Goal: Information Seeking & Learning: Understand process/instructions

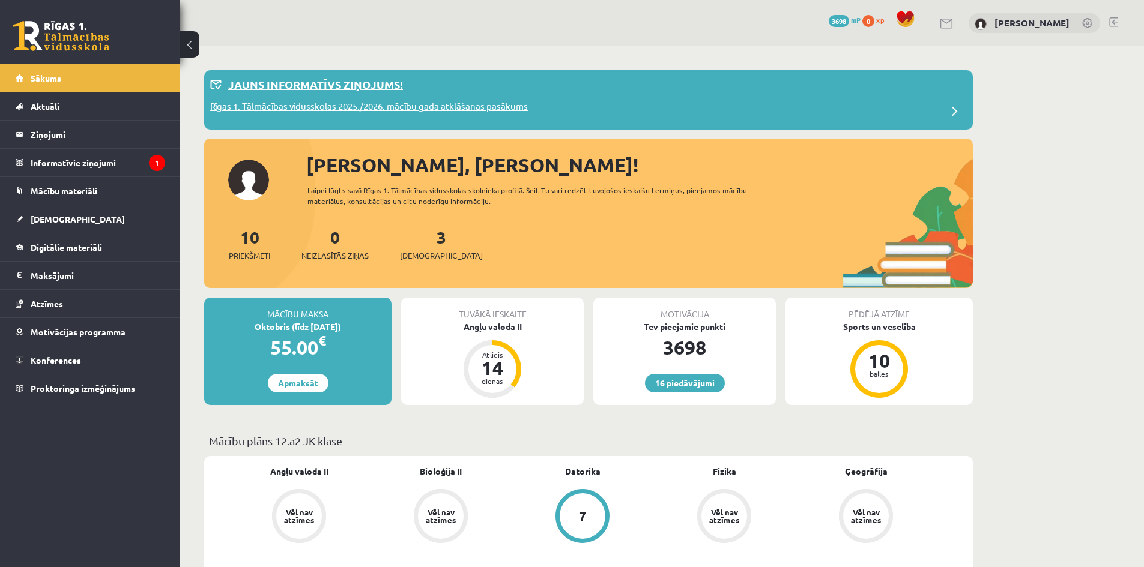
click at [313, 104] on p "Rīgas 1. Tālmācības vidusskolas 2025./2026. mācību gada atklāšanas pasākums" at bounding box center [369, 108] width 318 height 17
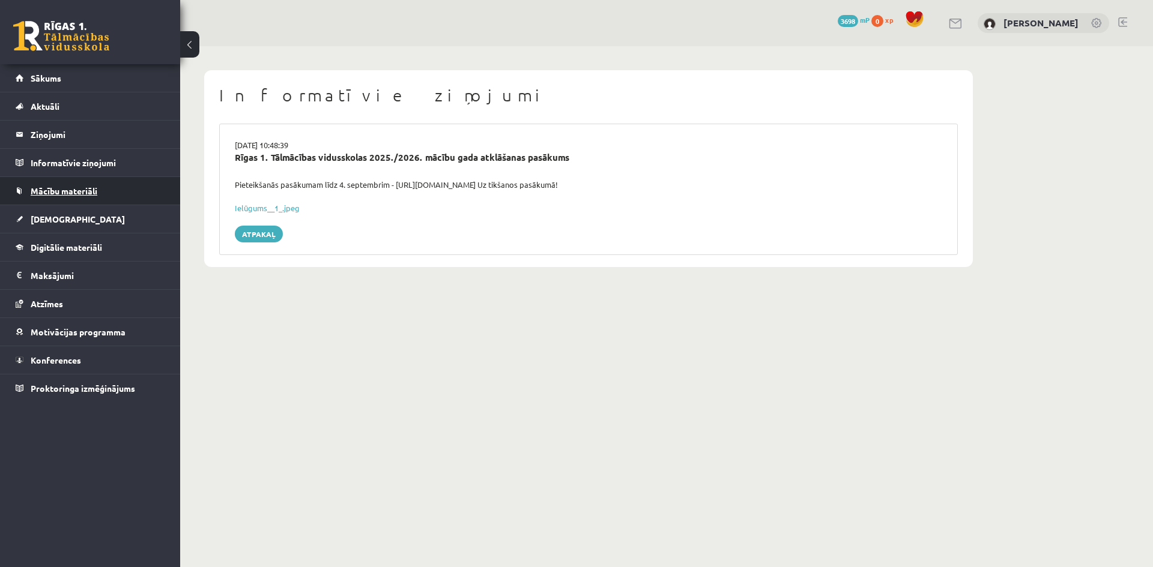
click at [92, 183] on link "Mācību materiāli" at bounding box center [90, 191] width 149 height 28
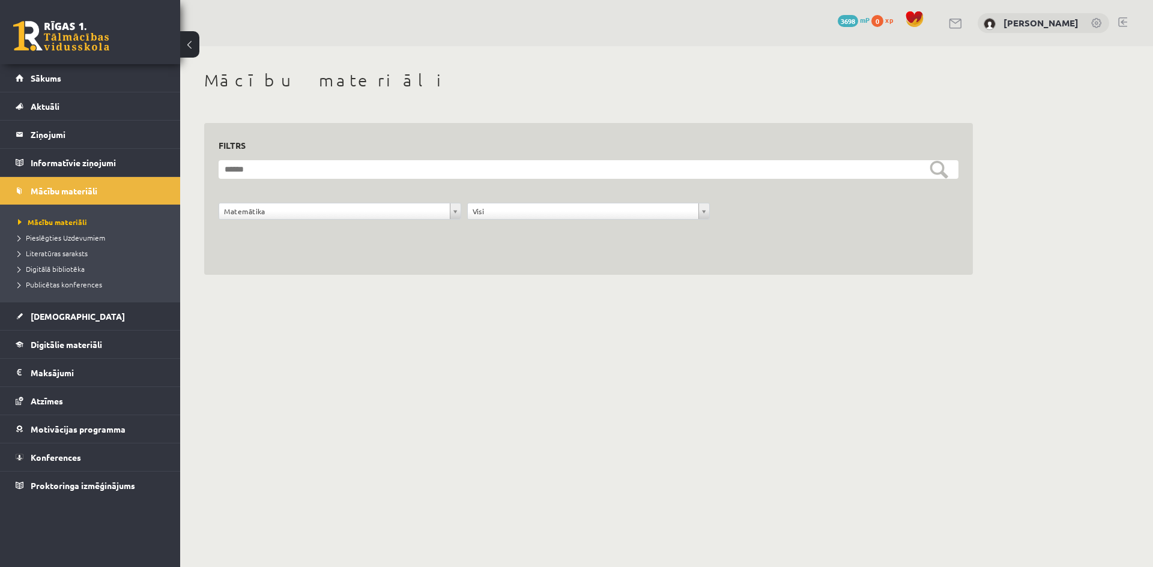
click at [264, 203] on div "Matemātika" at bounding box center [340, 211] width 243 height 17
click at [68, 235] on span "Pieslēgties Uzdevumiem" at bounding box center [61, 238] width 87 height 10
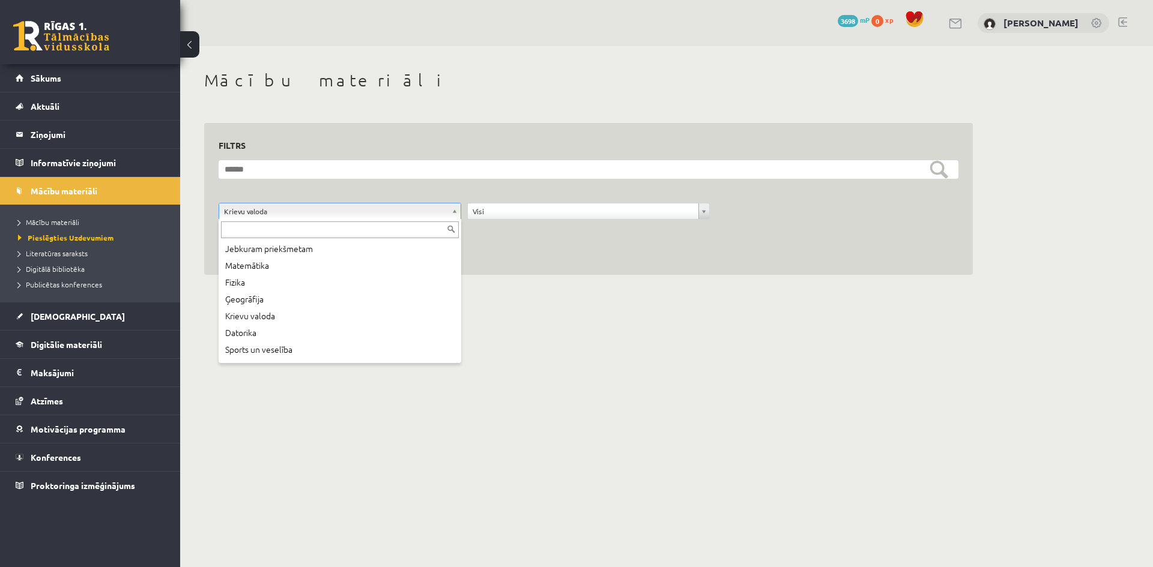
scroll to position [65, 0]
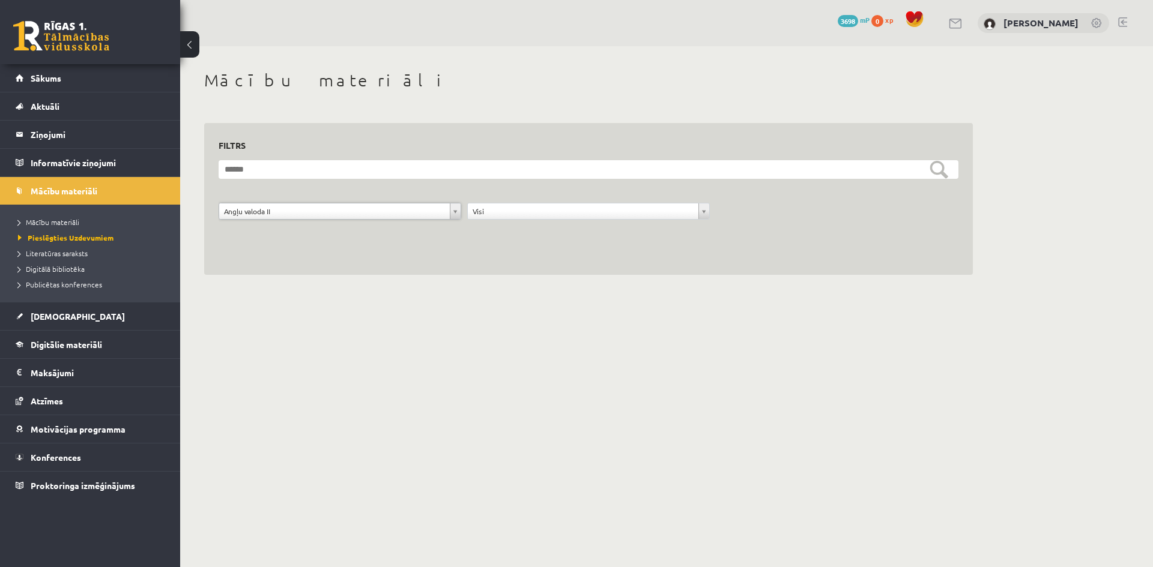
click at [1127, 22] on div "0 Dāvanas 3698 mP 0 xp Rita Margarita Metuzāle" at bounding box center [666, 23] width 973 height 46
click at [1120, 21] on link at bounding box center [1122, 22] width 9 height 10
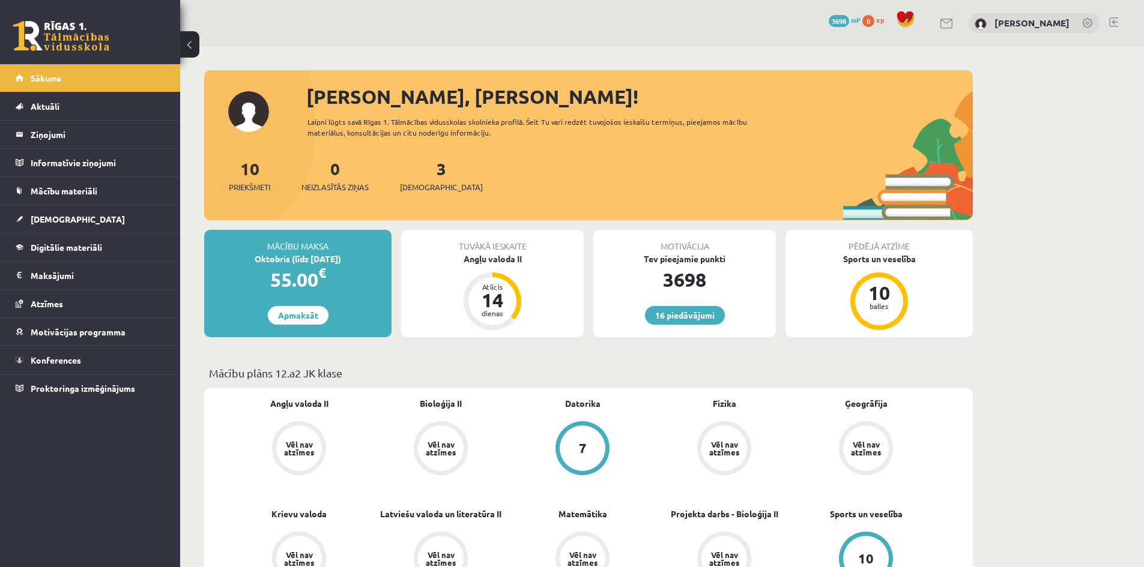
click at [427, 171] on div "3 Ieskaites" at bounding box center [441, 174] width 83 height 37
drag, startPoint x: 427, startPoint y: 171, endPoint x: 421, endPoint y: 168, distance: 7.3
click at [421, 168] on link "3 Ieskaites" at bounding box center [441, 175] width 83 height 35
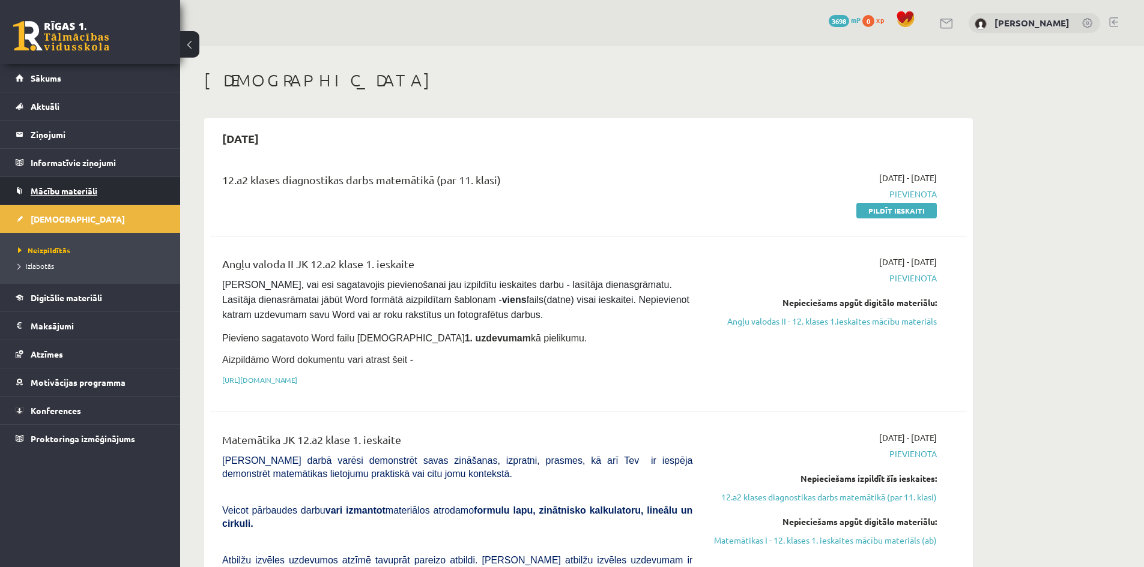
click at [56, 187] on span "Mācību materiāli" at bounding box center [64, 191] width 67 height 11
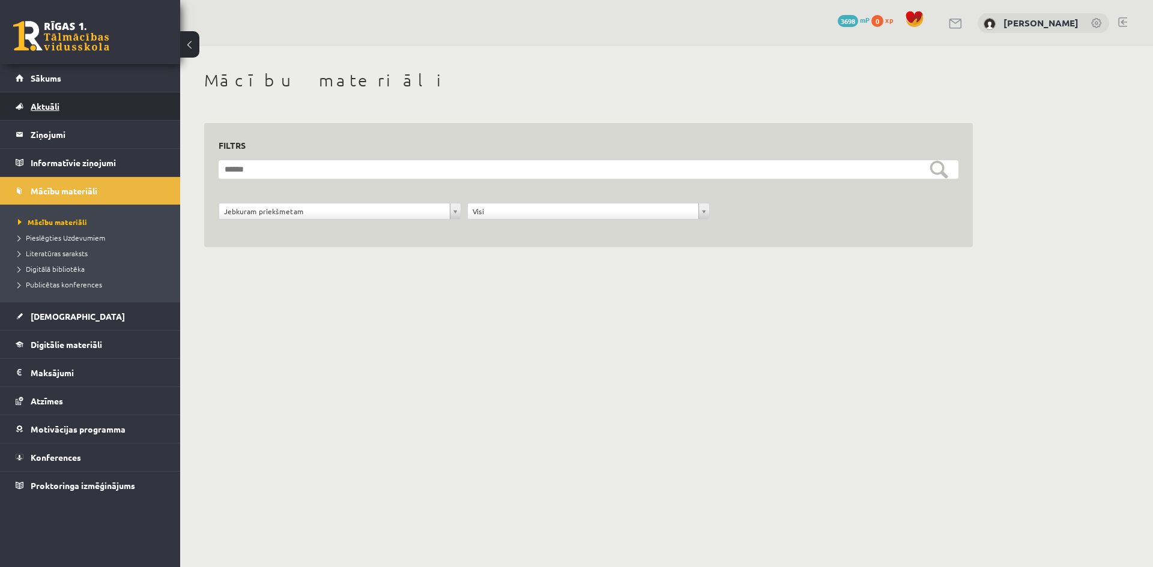
click at [50, 110] on span "Aktuāli" at bounding box center [45, 106] width 29 height 11
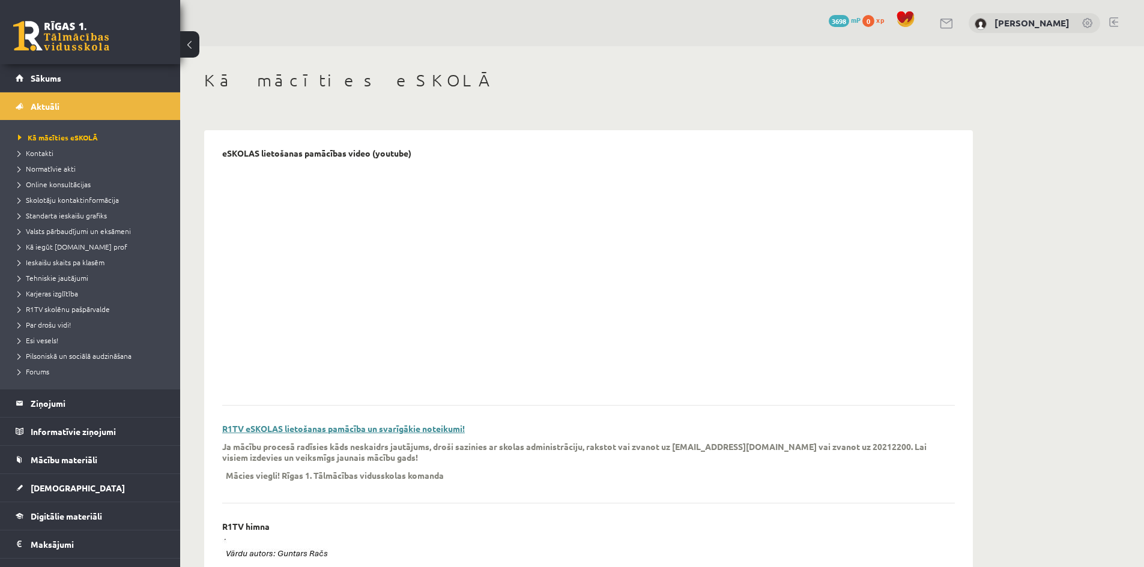
click at [375, 432] on link "R1TV eSKOLAS lietošanas pamācība un svarīgākie noteikumi!" at bounding box center [343, 428] width 243 height 11
drag, startPoint x: 1152, startPoint y: 232, endPoint x: 1052, endPoint y: 140, distance: 135.5
click at [69, 82] on link "Sākums" at bounding box center [90, 78] width 149 height 28
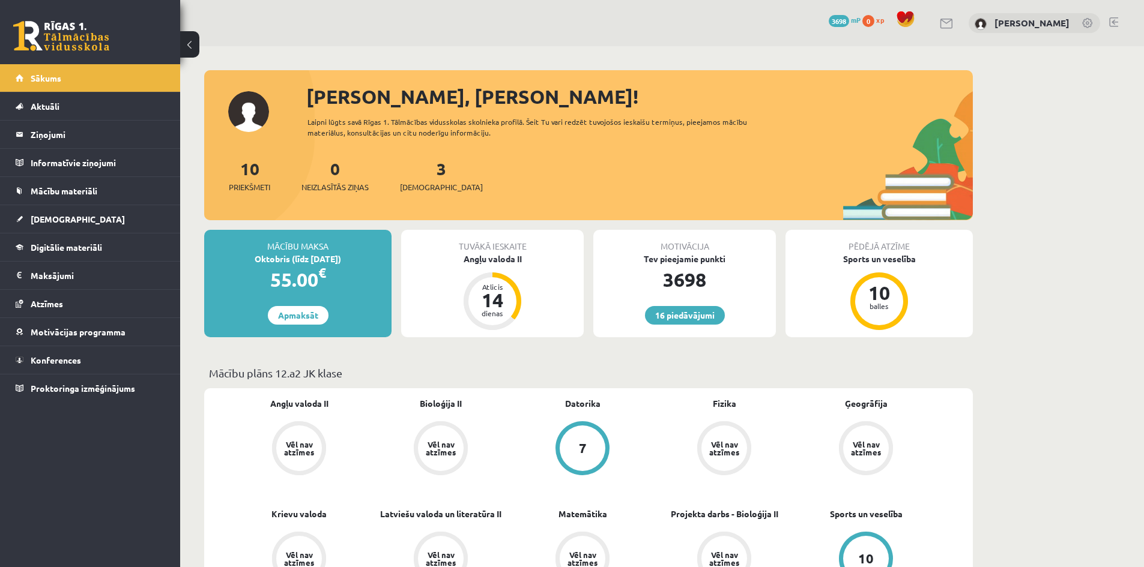
click at [1110, 22] on link at bounding box center [1113, 22] width 9 height 10
